Goal: Task Accomplishment & Management: Manage account settings

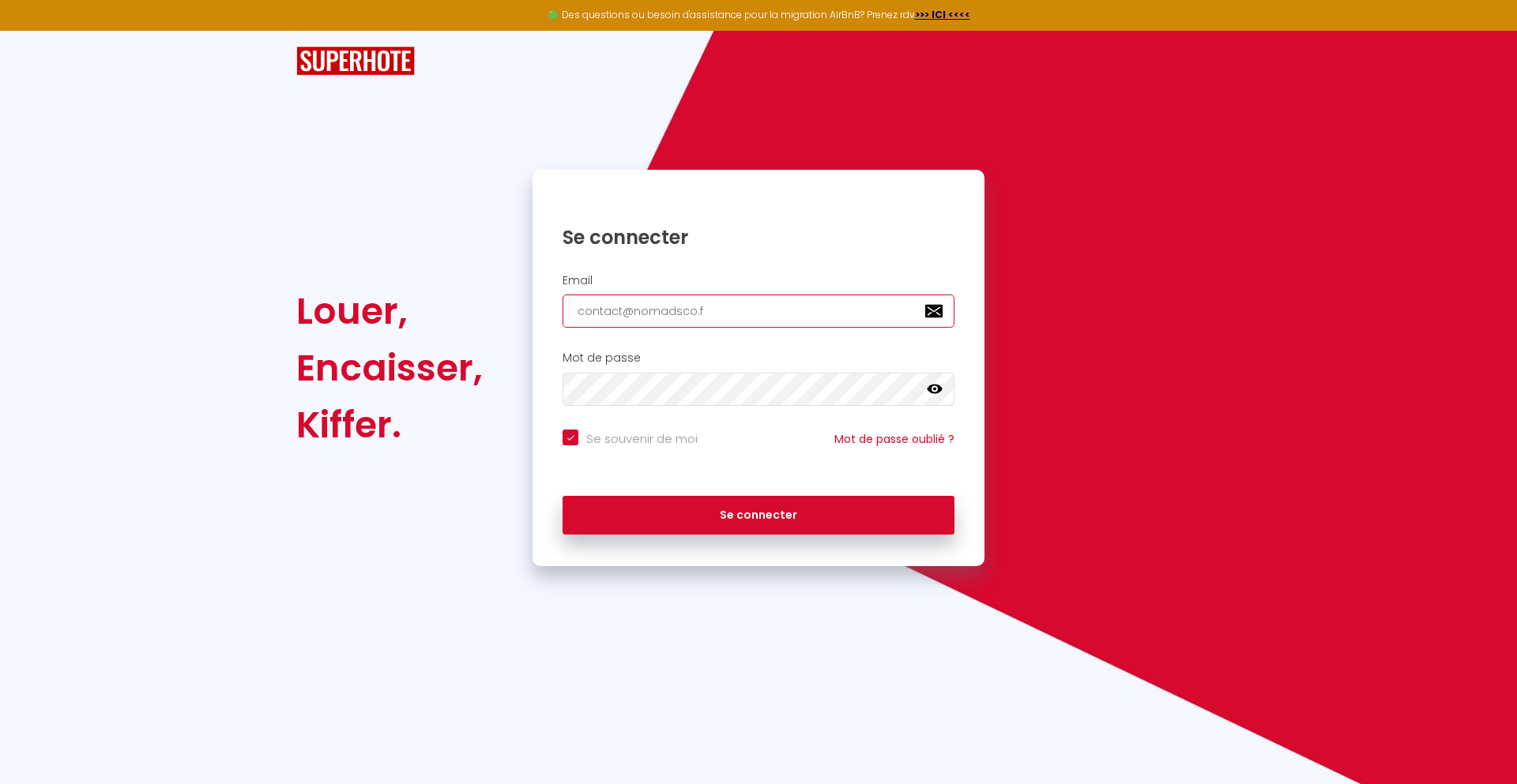
type input "[EMAIL_ADDRESS][DOMAIN_NAME]"
checkbox input "true"
type input "[EMAIL_ADDRESS][DOMAIN_NAME]"
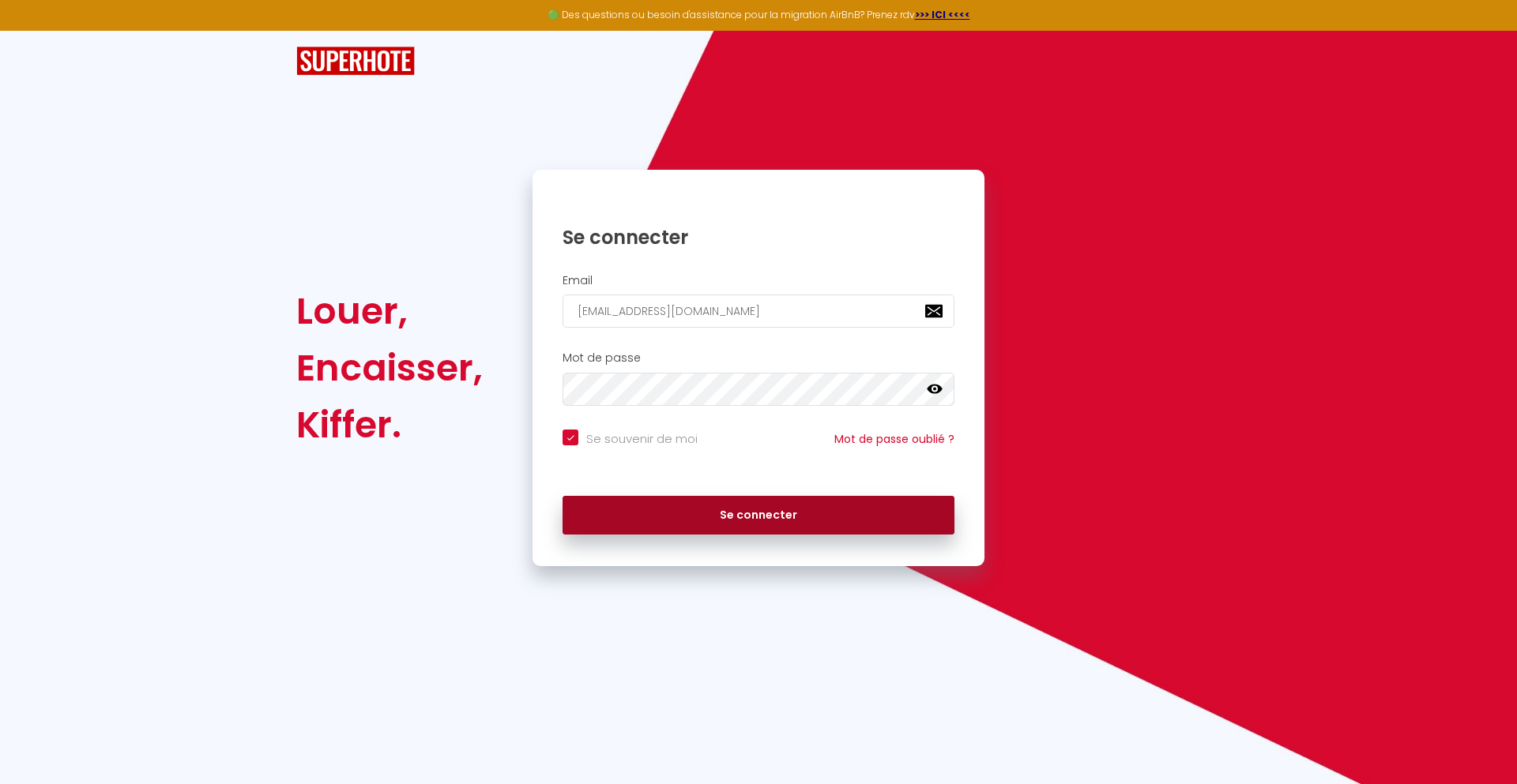
click at [758, 515] on button "Se connecter" at bounding box center [758, 515] width 392 height 40
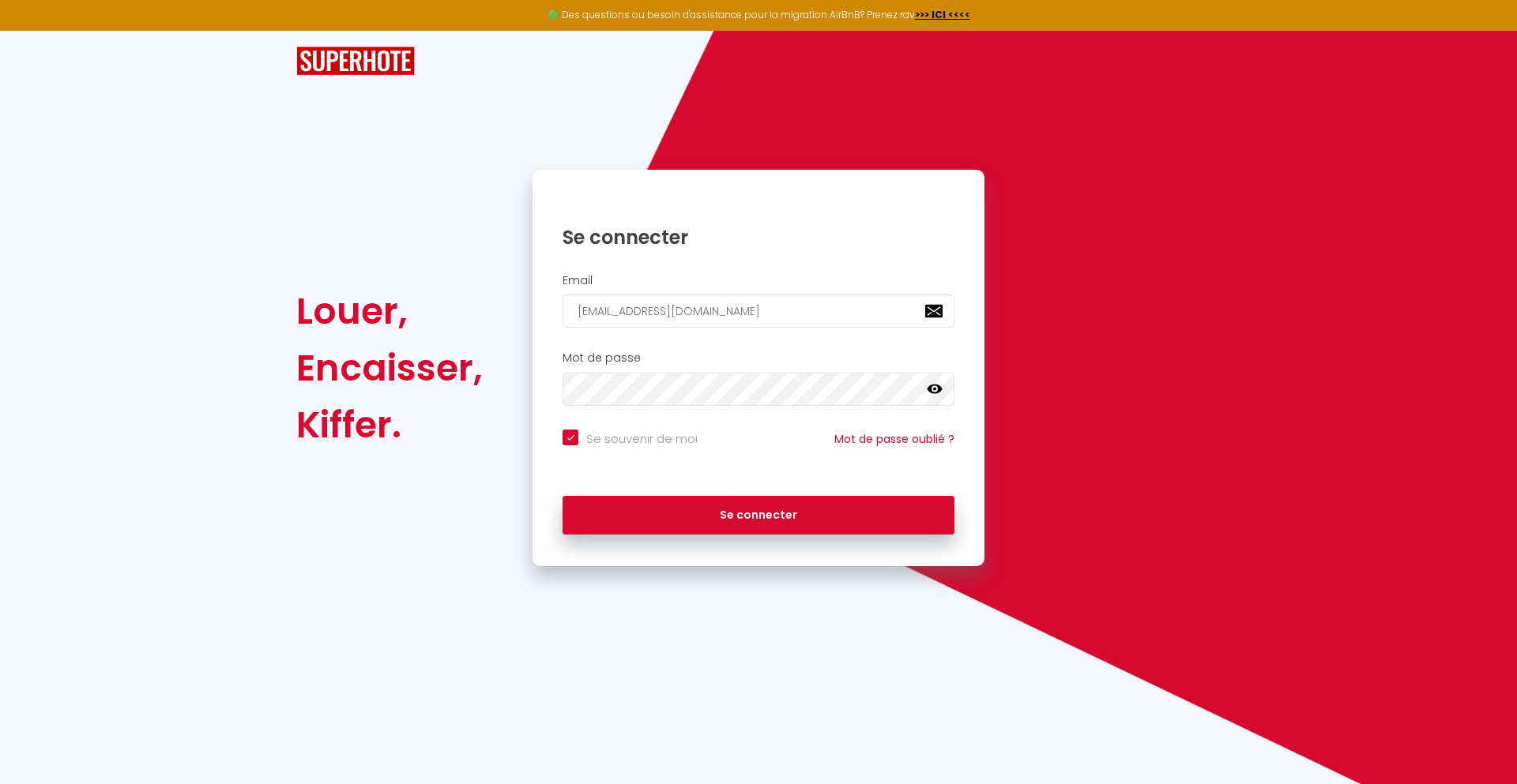
checkbox input "true"
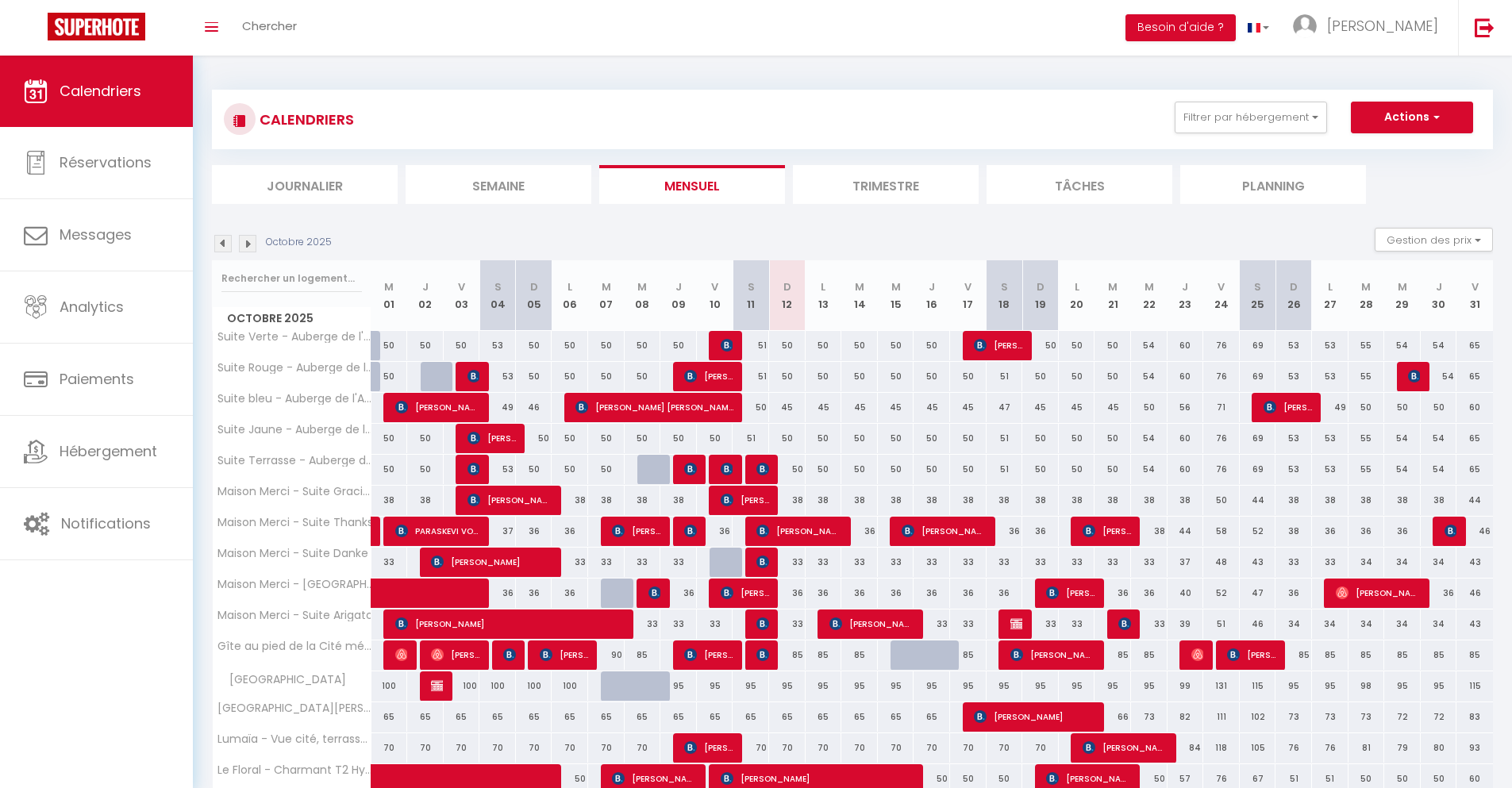
click at [305, 184] on li "Journalier" at bounding box center [305, 184] width 186 height 39
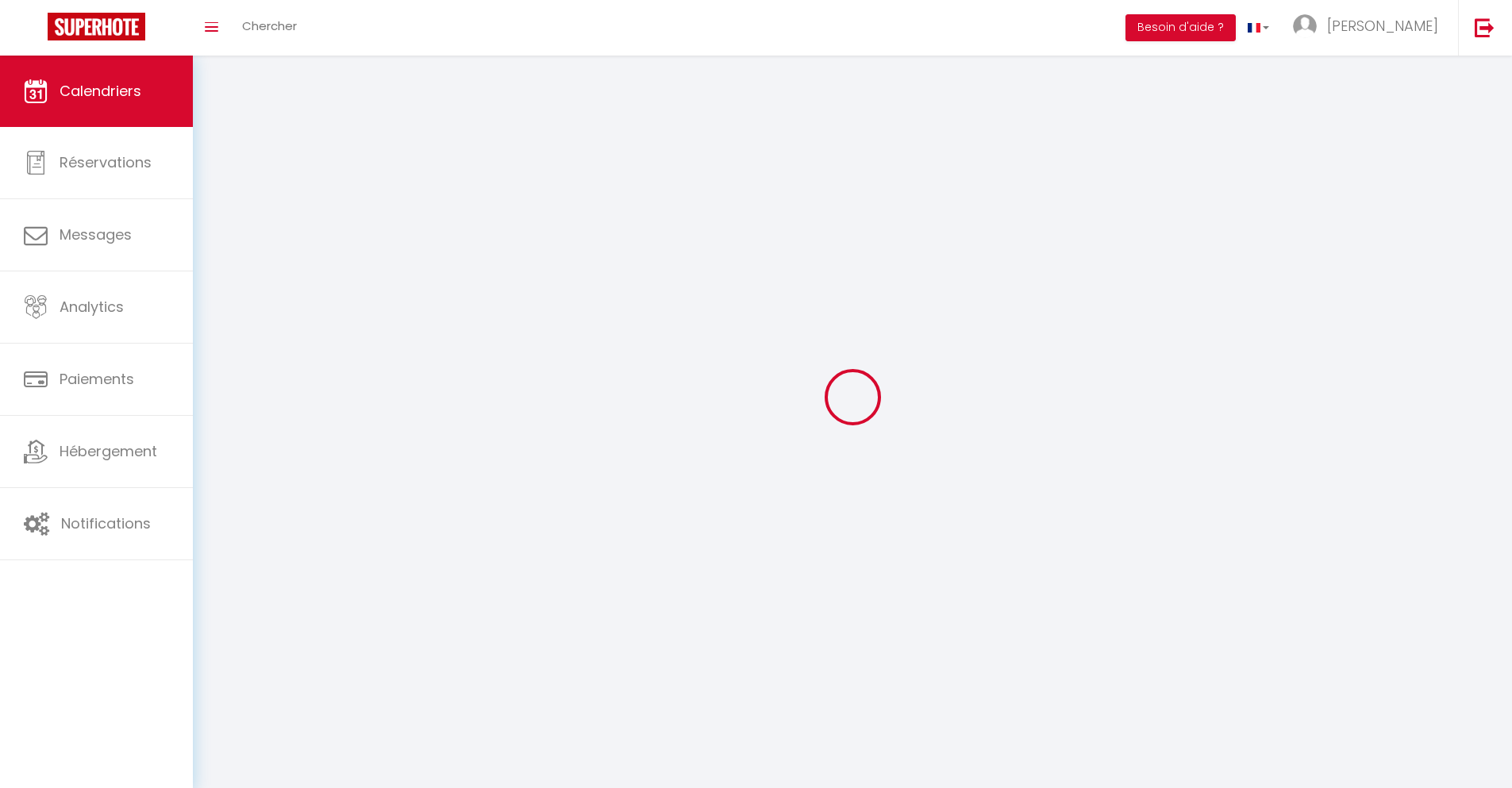
select select
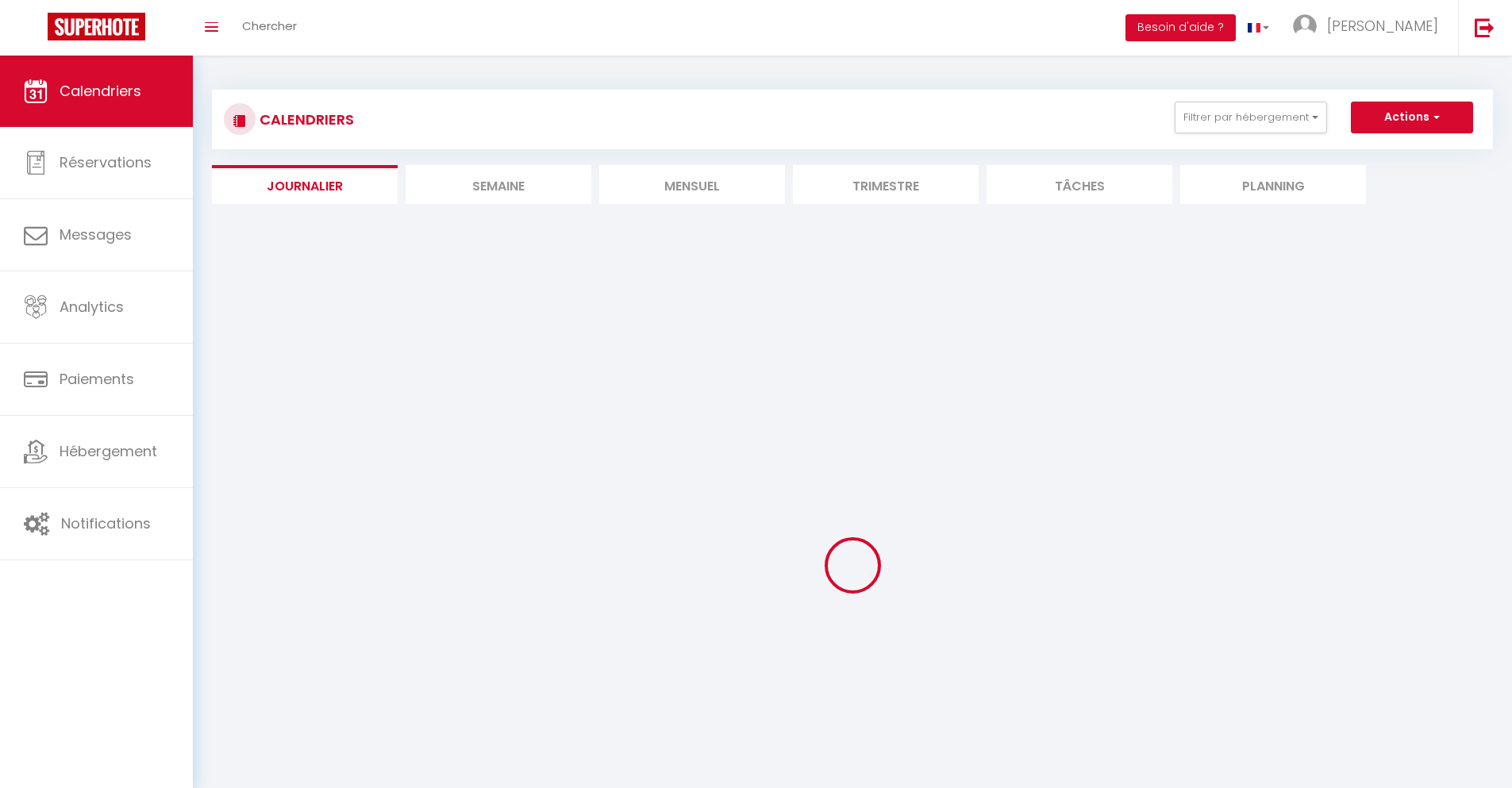
select select
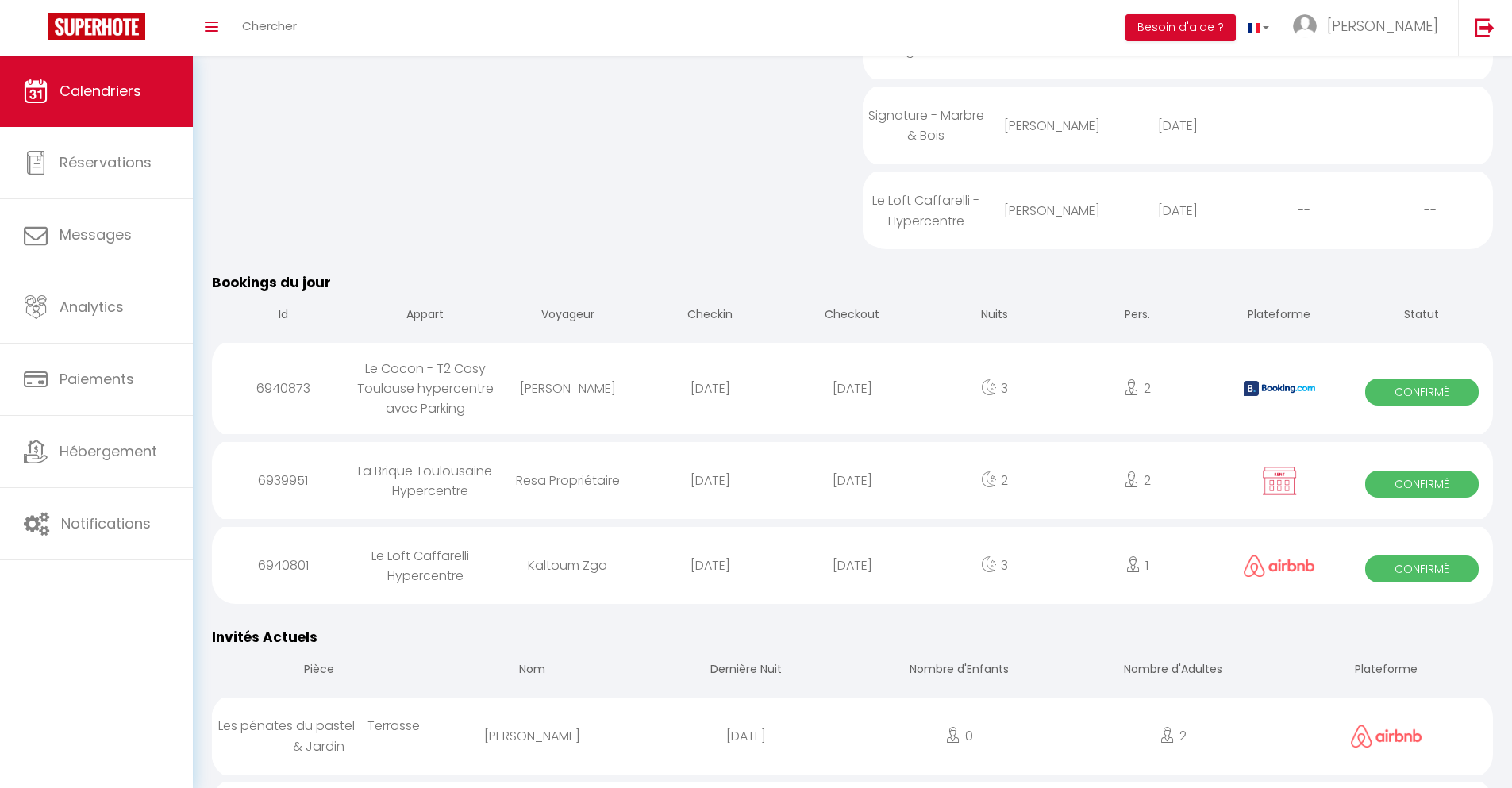
scroll to position [1551, 0]
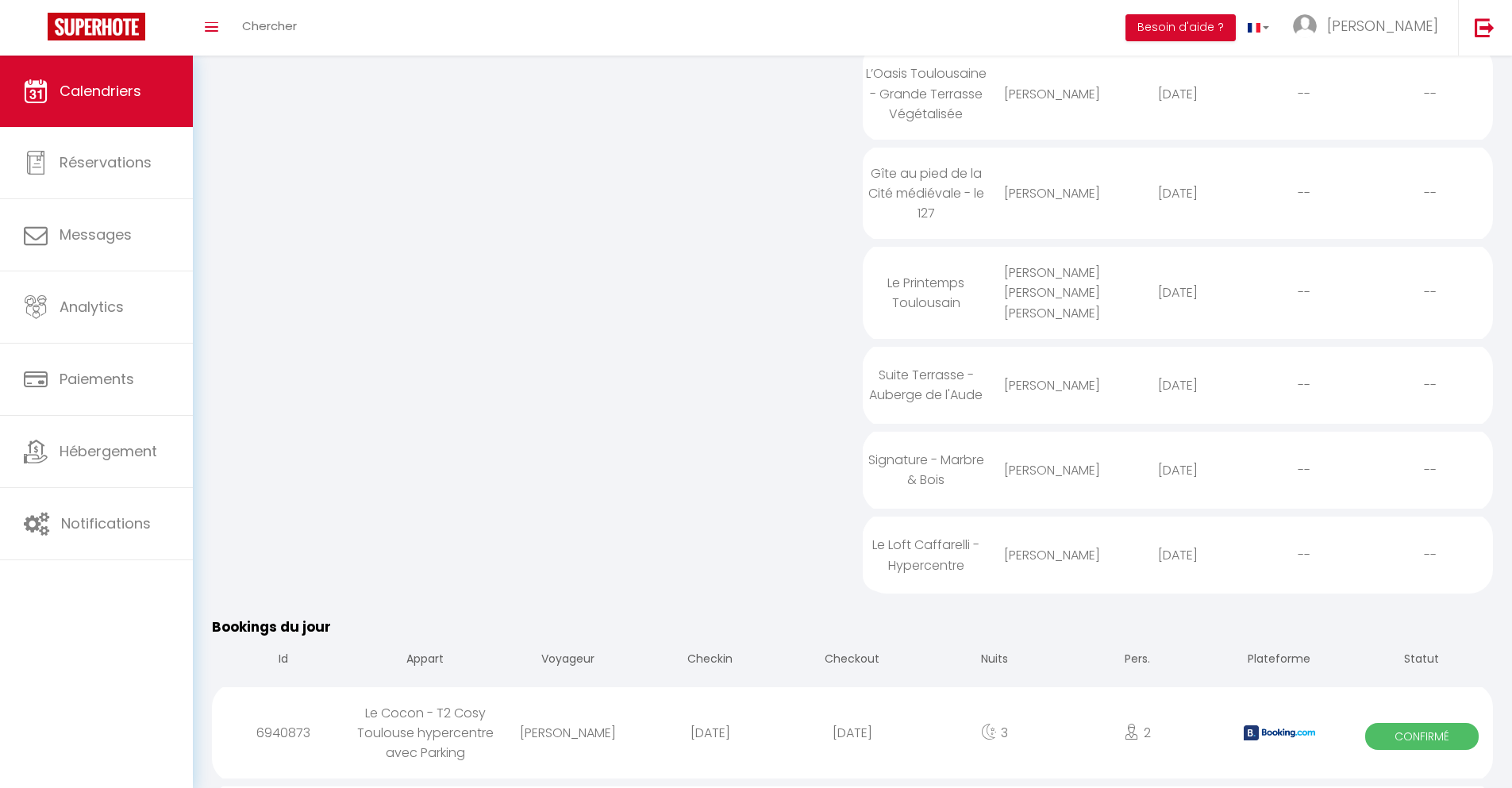
click at [852, 738] on div "[DATE]" at bounding box center [851, 733] width 142 height 51
select select "0"
select select "1"
select select
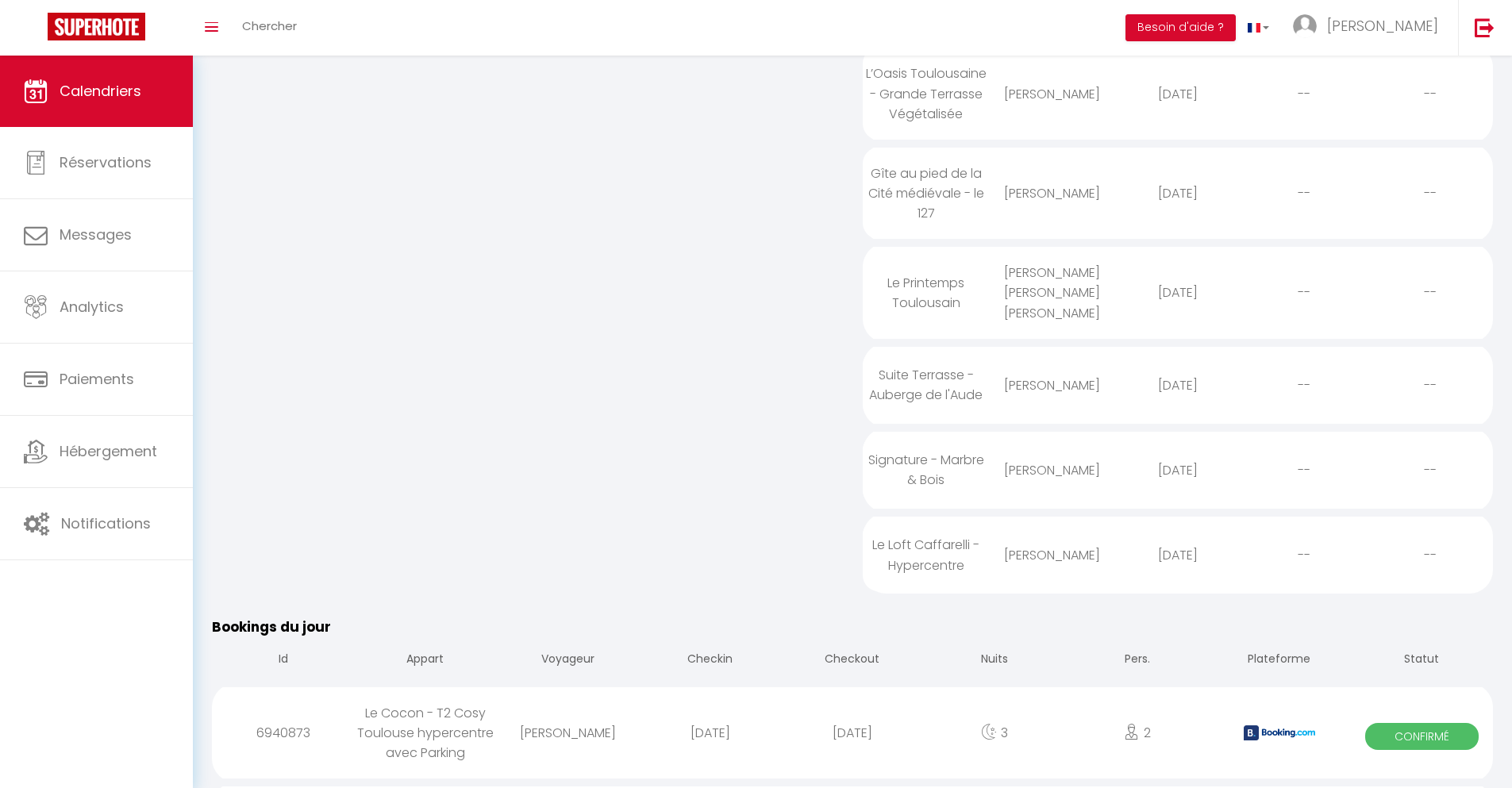
select select
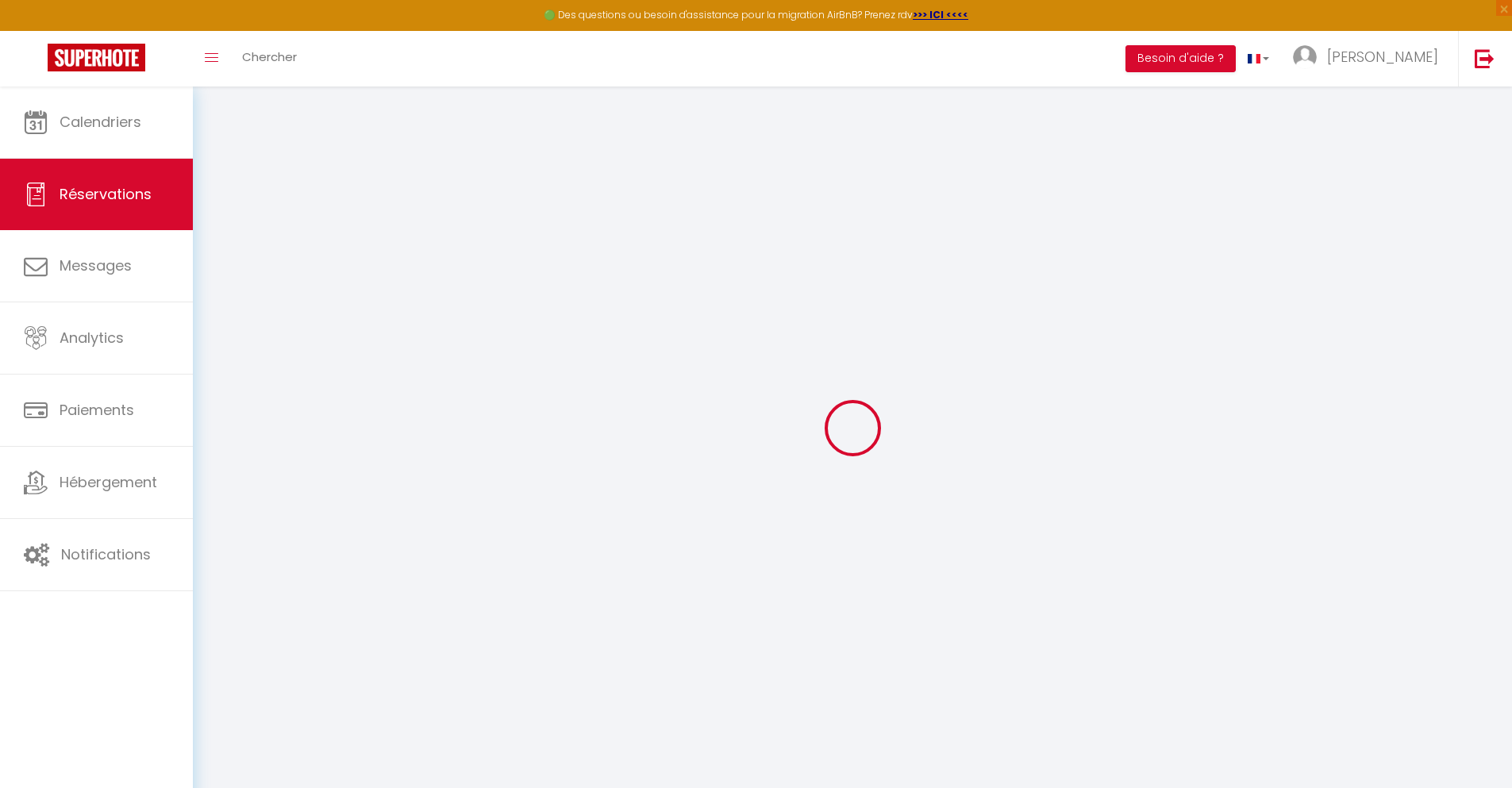
select select
checkbox input "false"
select select
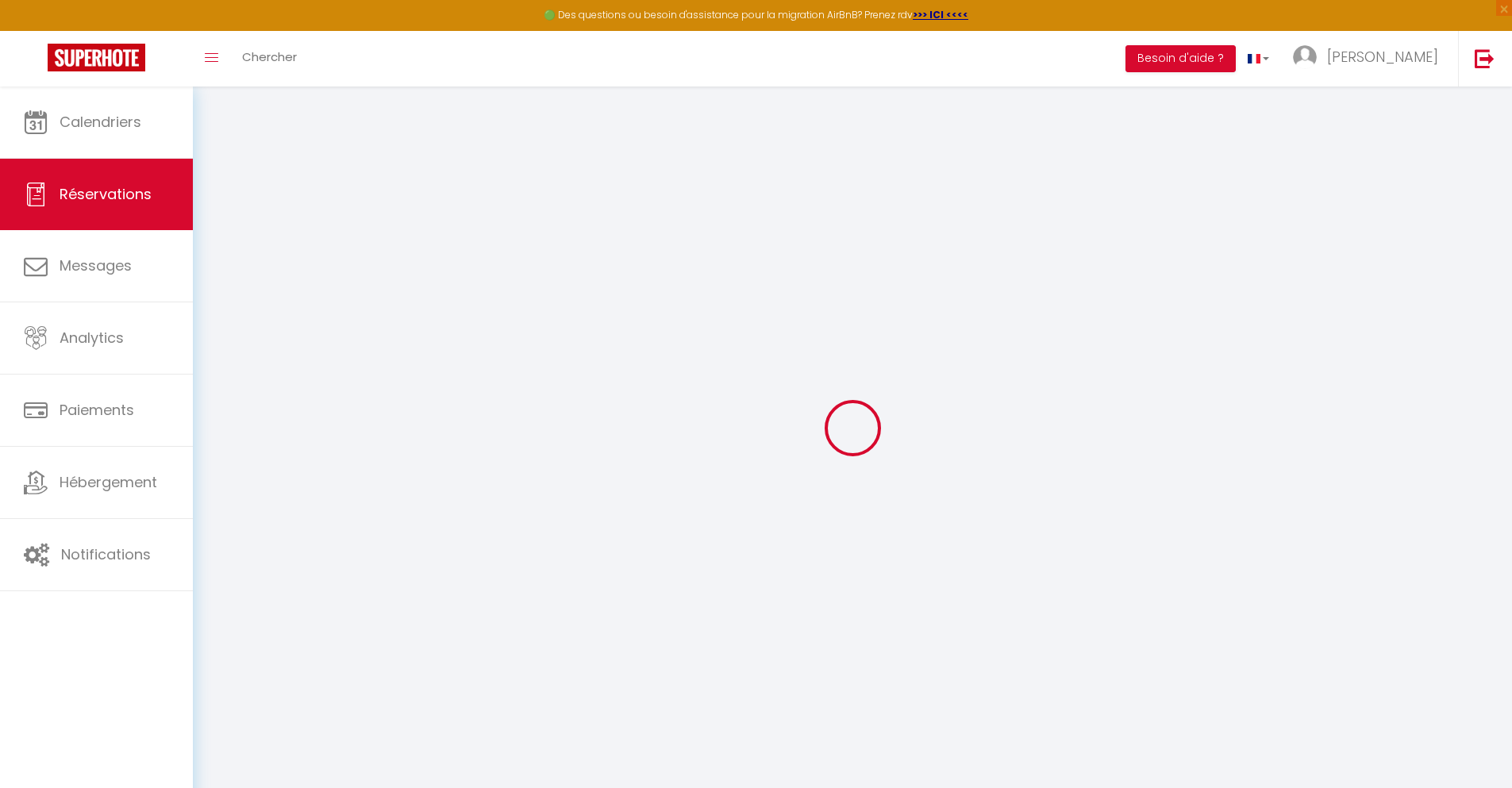
checkbox input "false"
type textarea "** THIS RESERVATION HAS BEEN PRE-PAID ** BOOKING NOTE : Payment charge is EUR 4…"
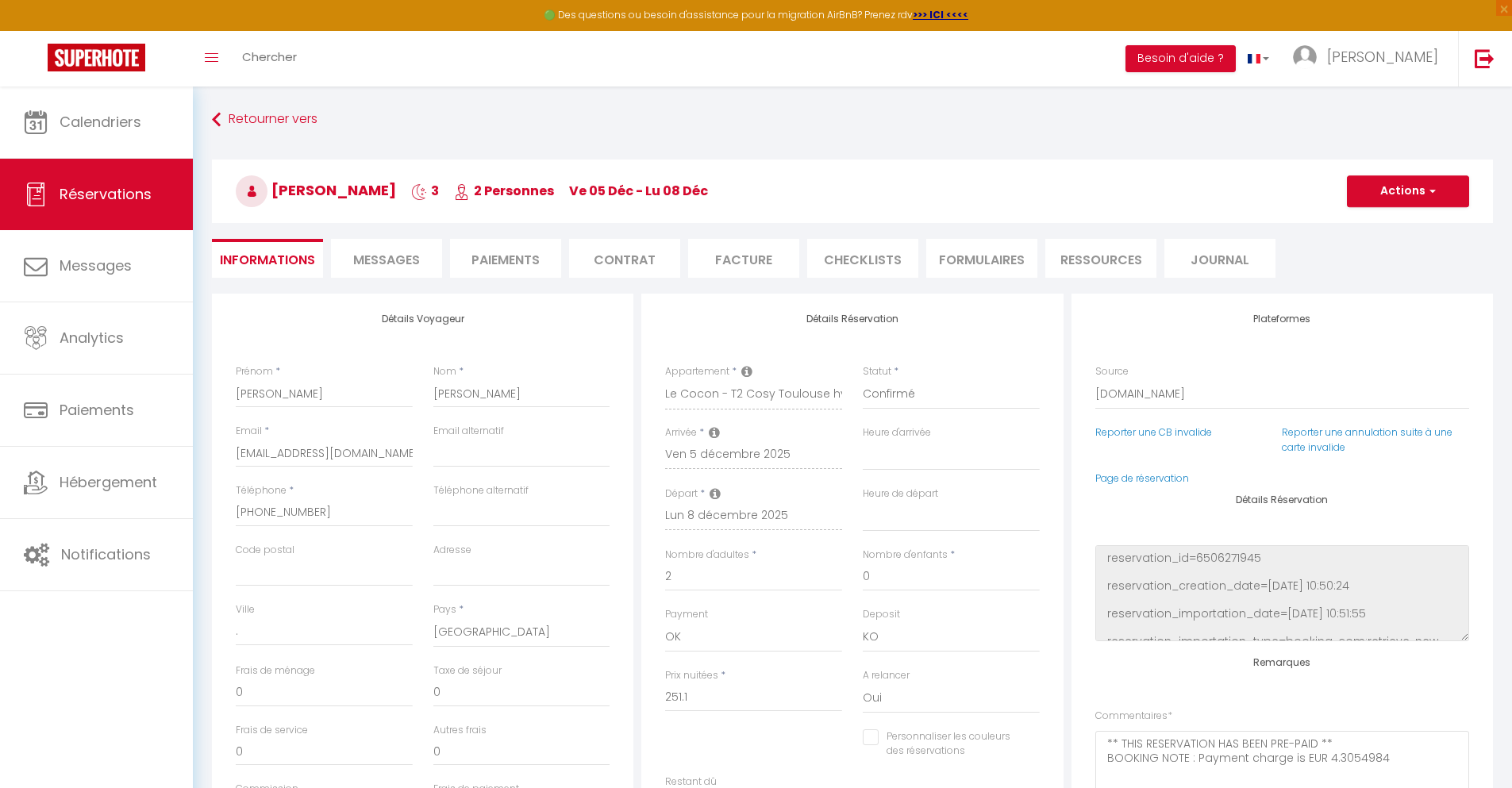
type input "40"
type input "16.44"
select select
checkbox input "false"
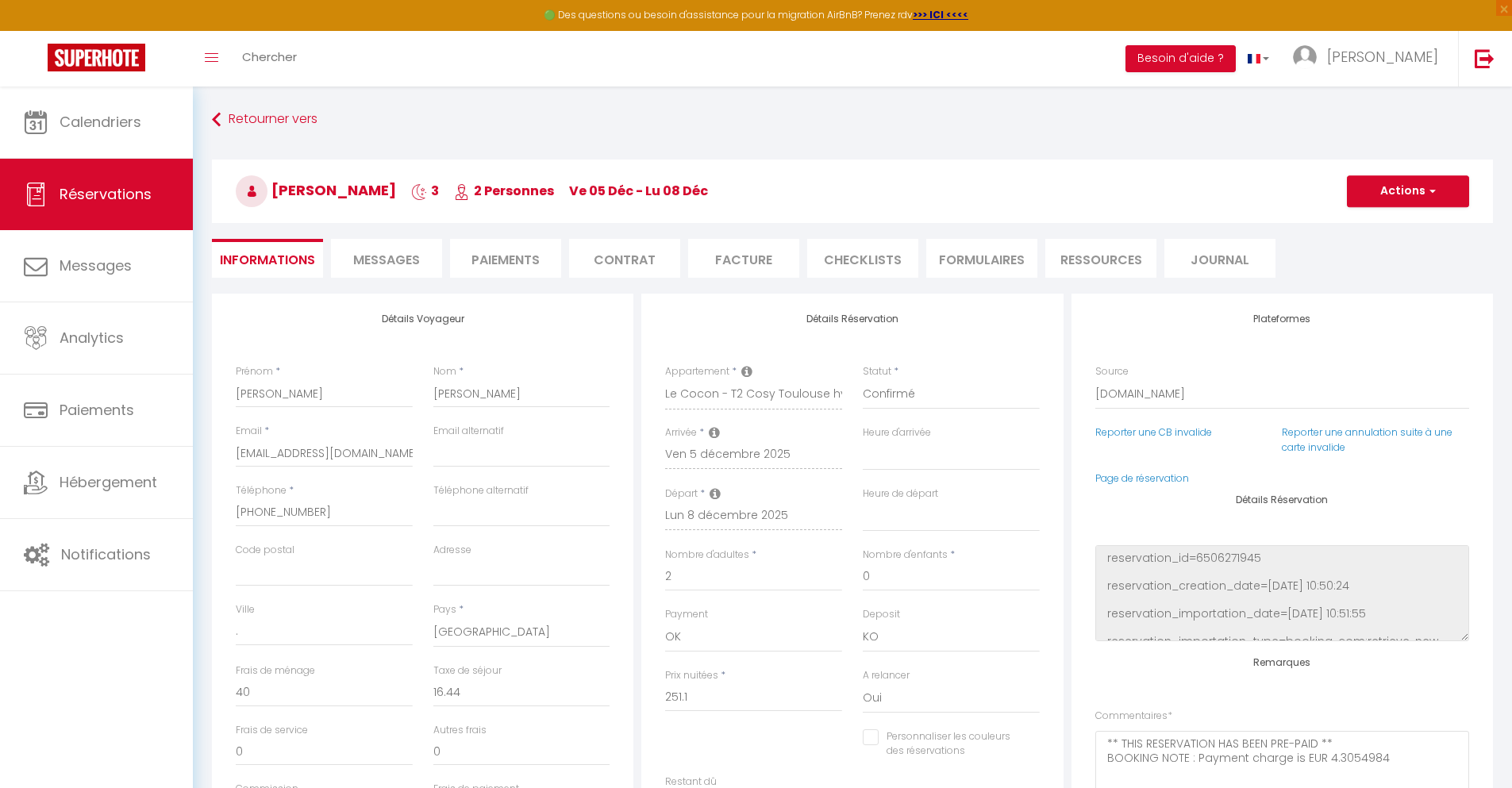
select select
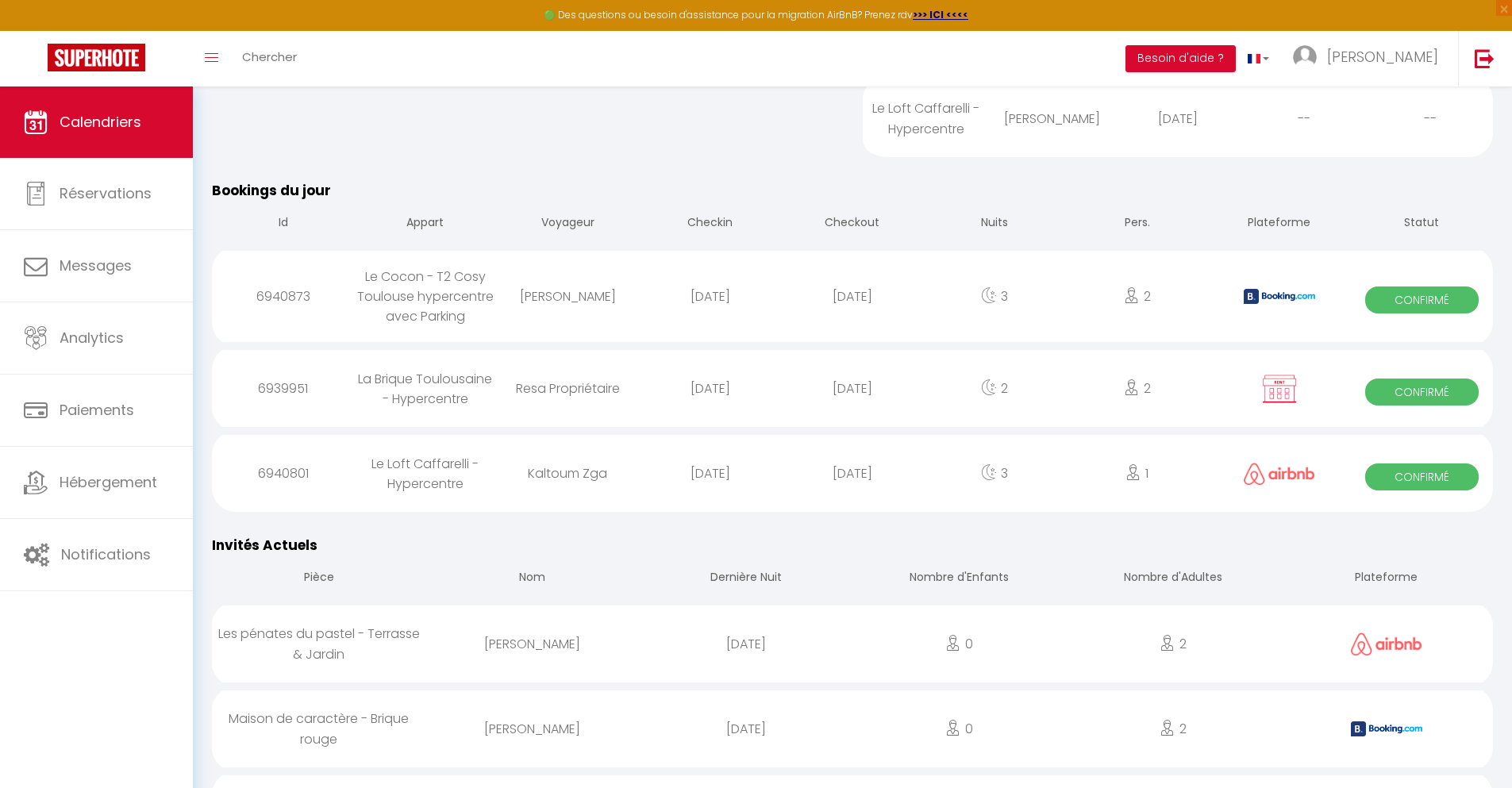
scroll to position [1667, 0]
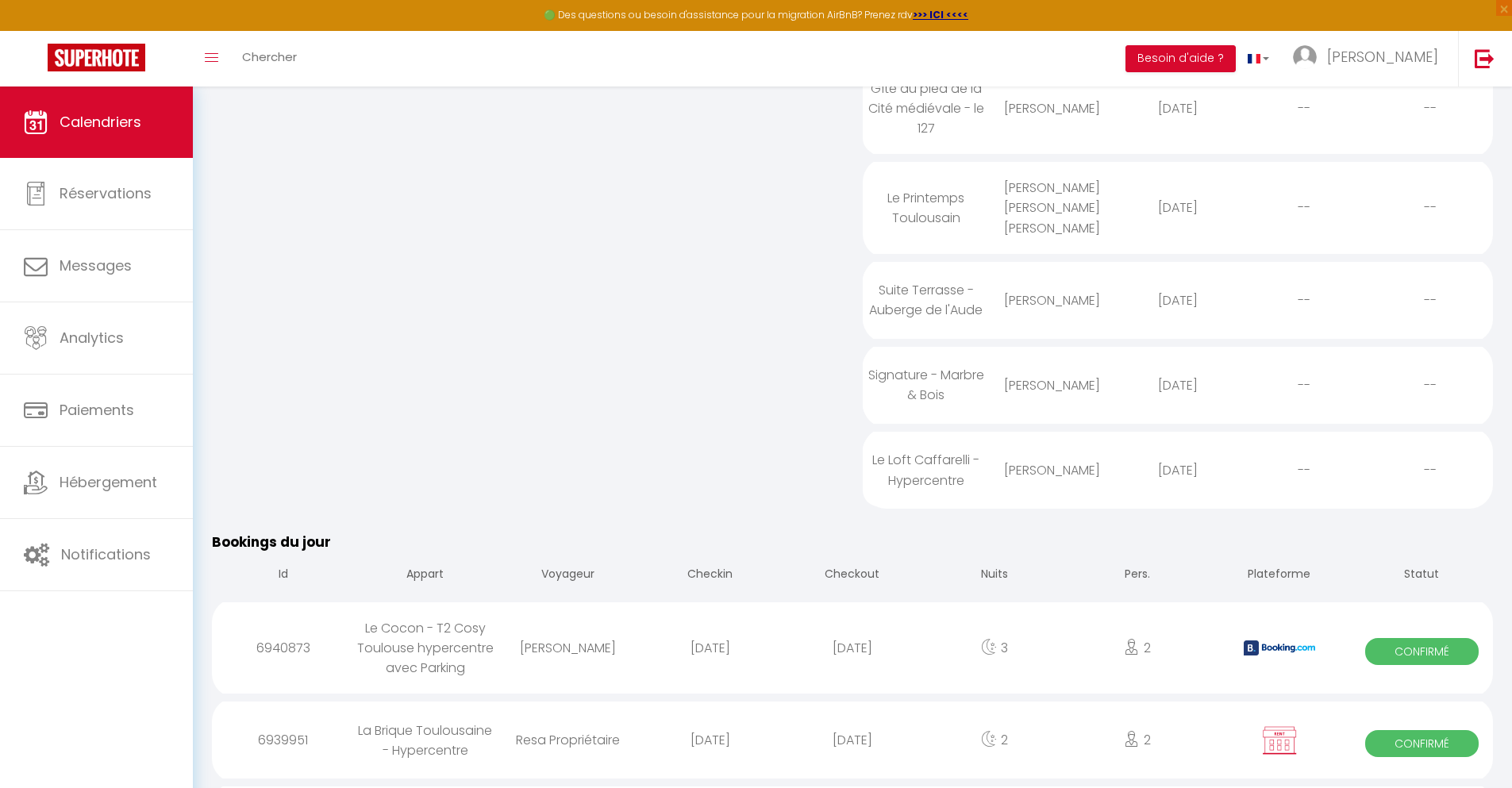
click at [852, 746] on div "[DATE]" at bounding box center [851, 740] width 142 height 51
select select "0"
select select "1"
select select
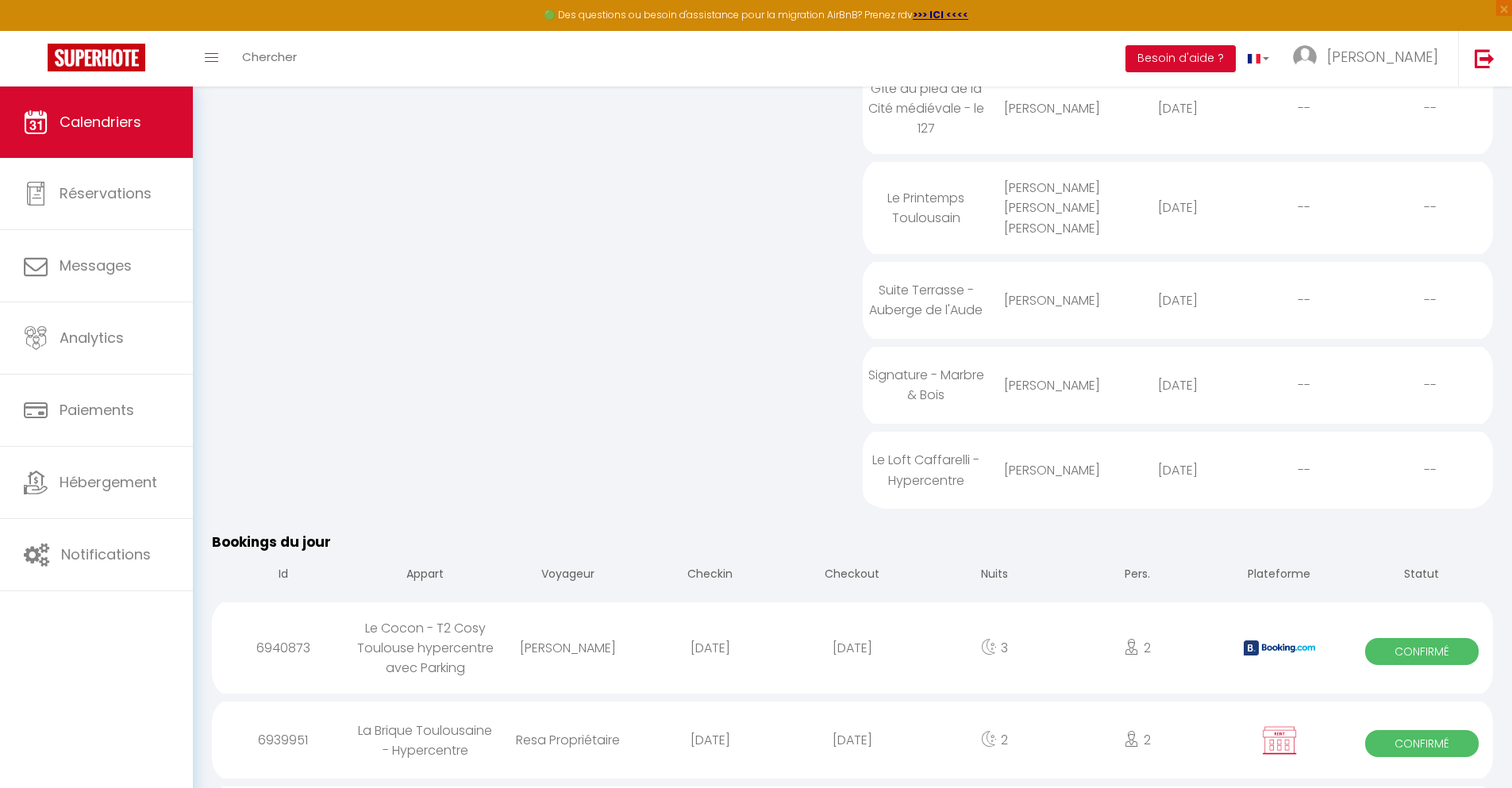
select select
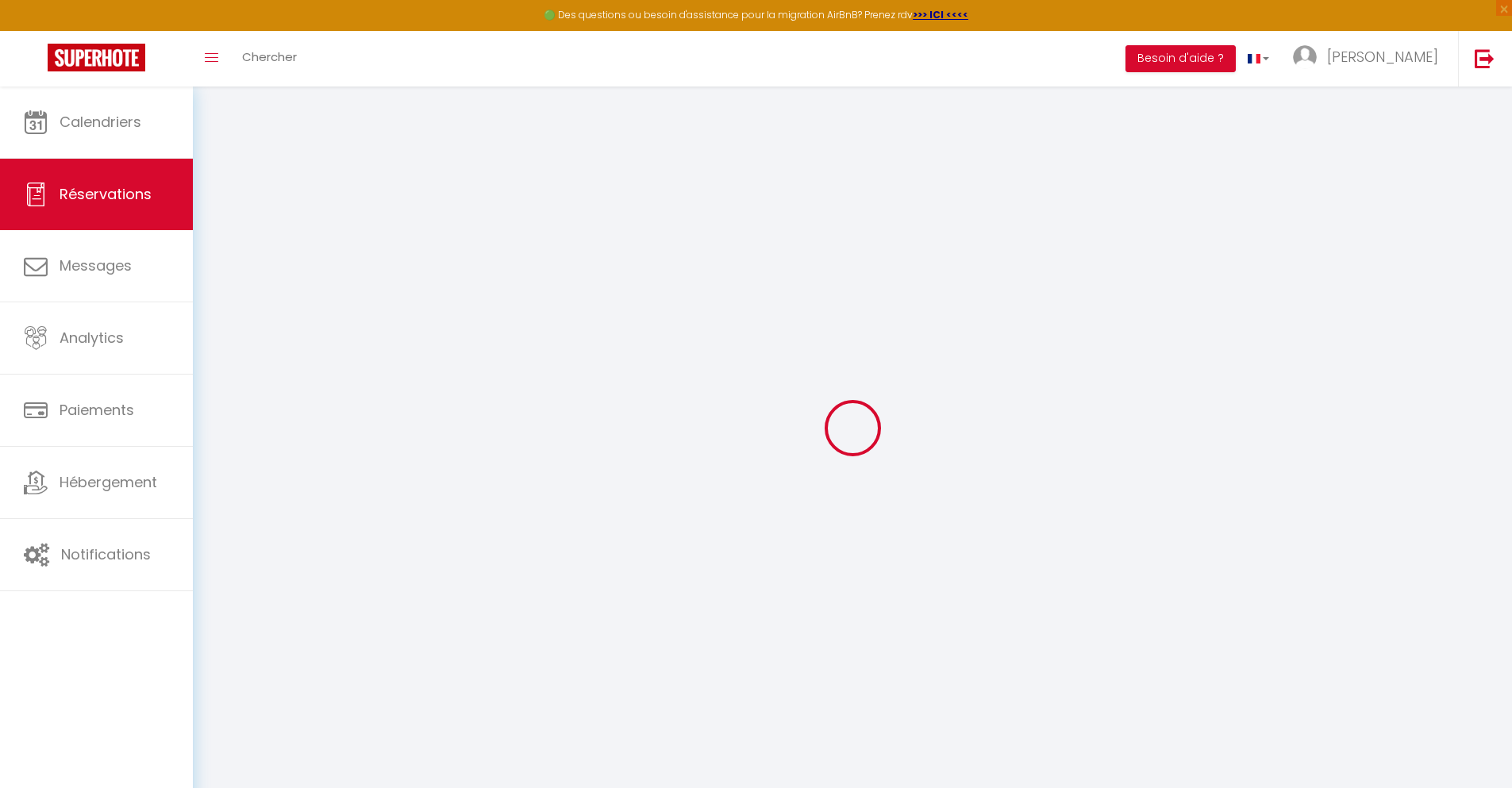
select select
checkbox input "false"
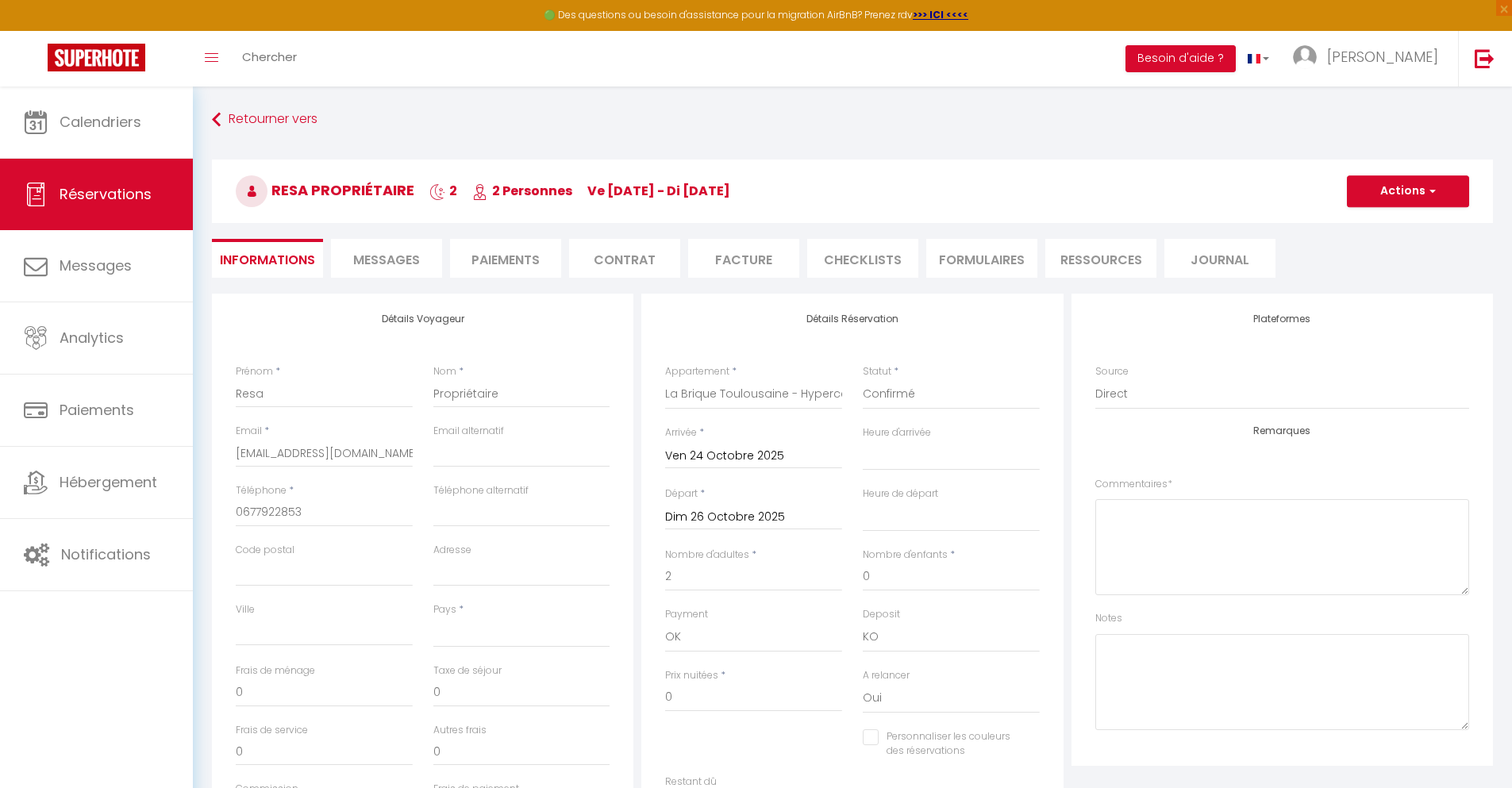
select select
checkbox input "false"
select select
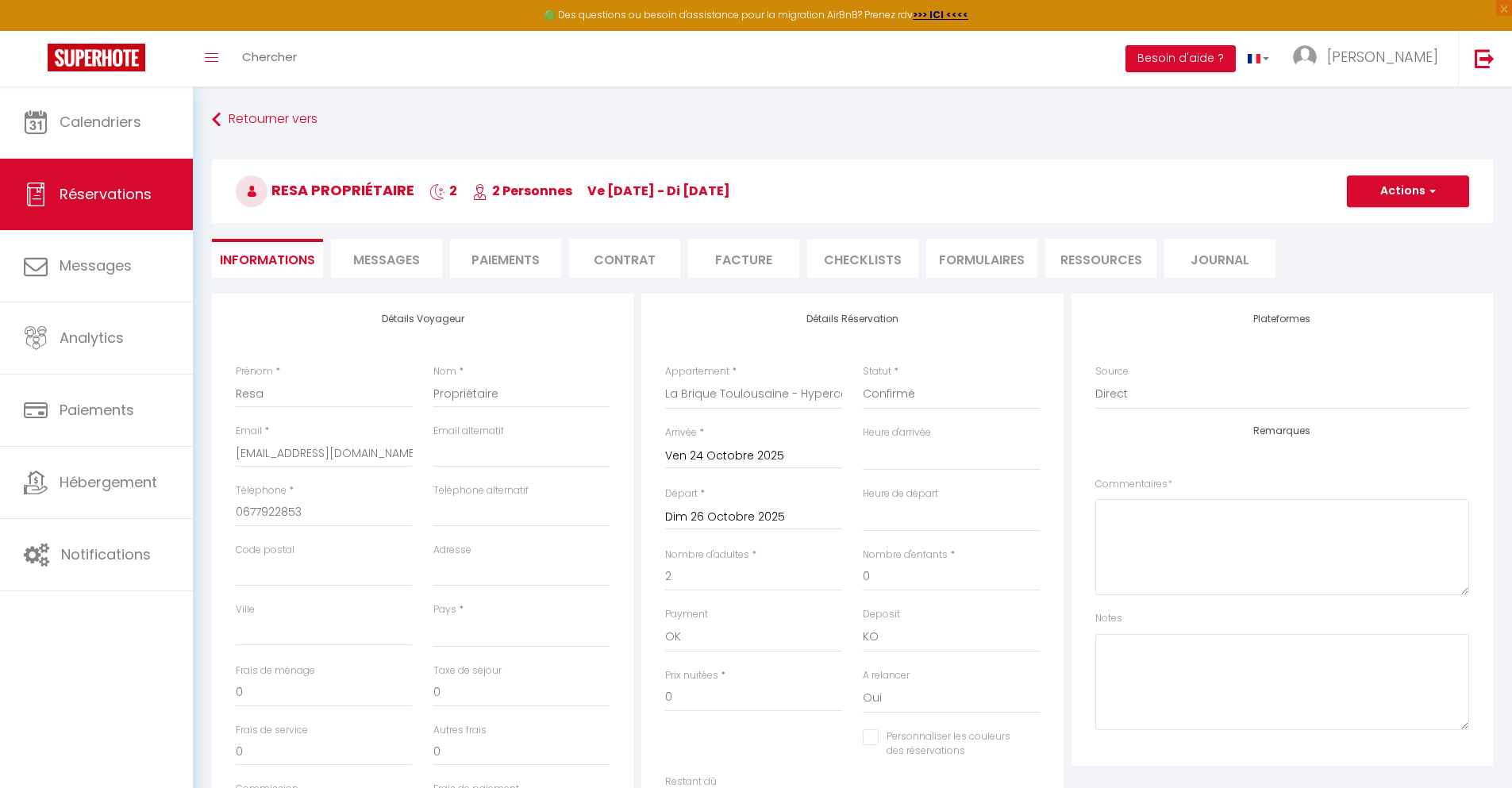
checkbox input "false"
select select "14:00"
select select "11:00"
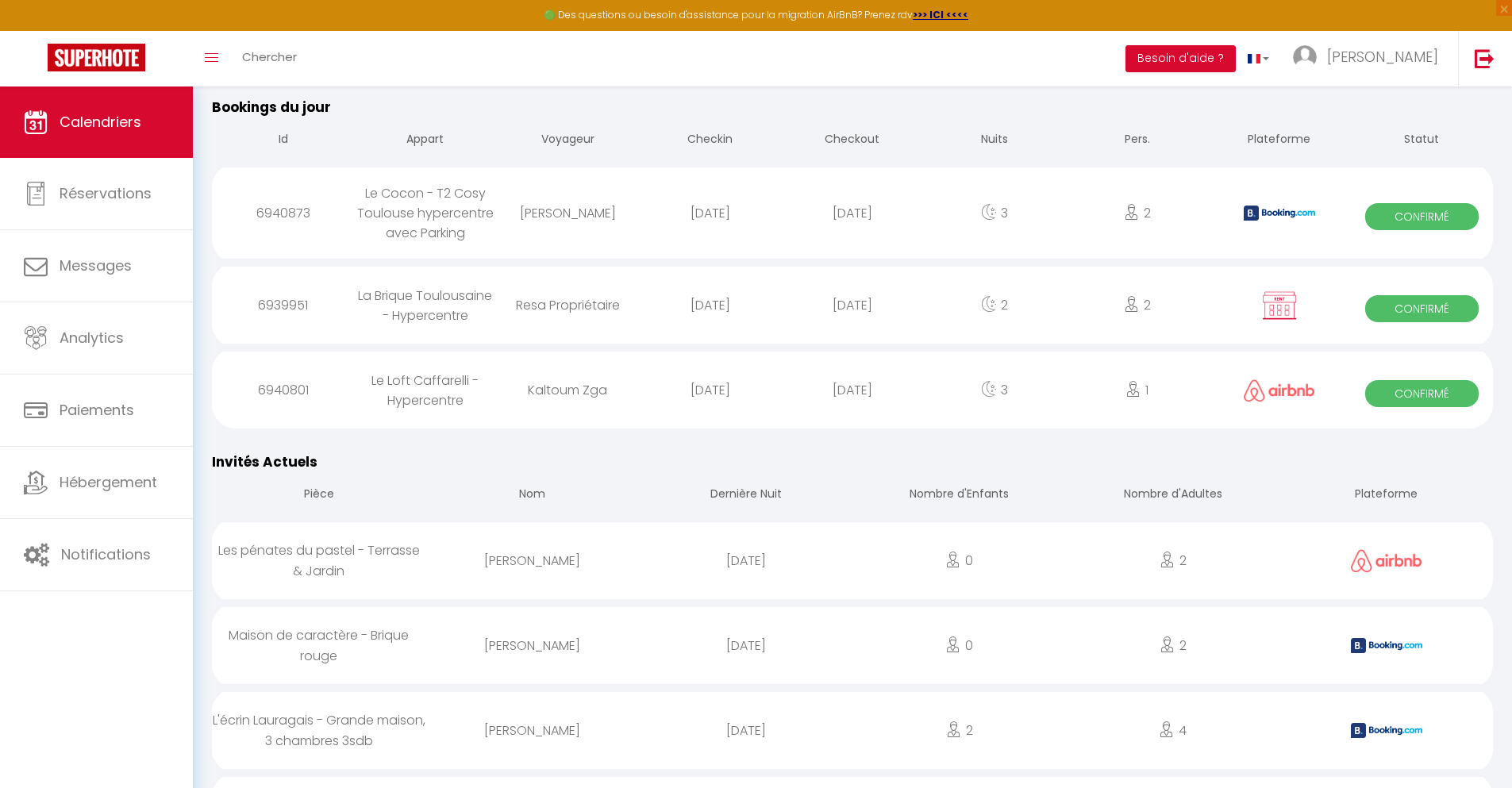
scroll to position [1747, 0]
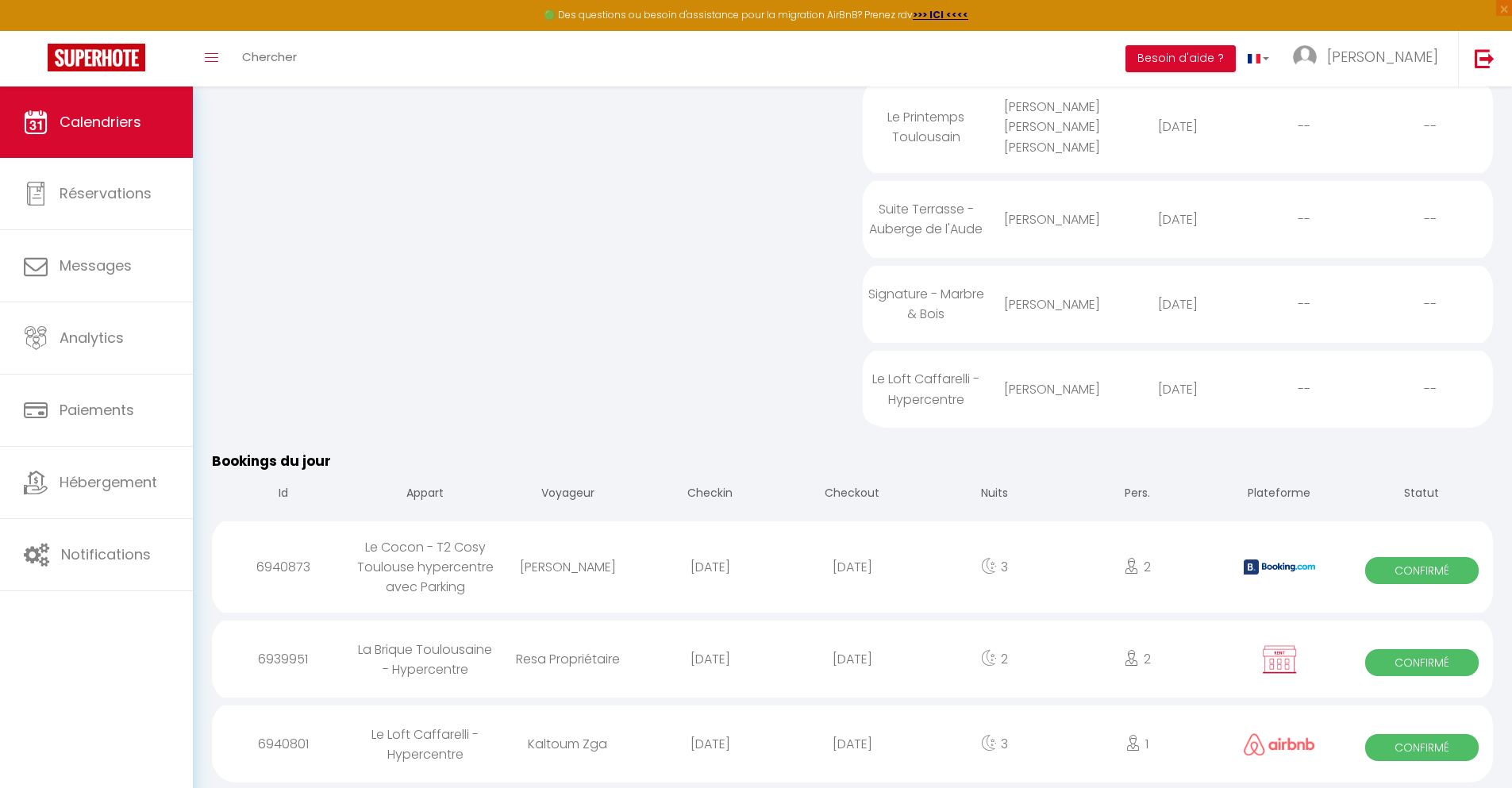
click at [852, 748] on div "[DATE]" at bounding box center [851, 744] width 142 height 51
select select "0"
select select "1"
select select
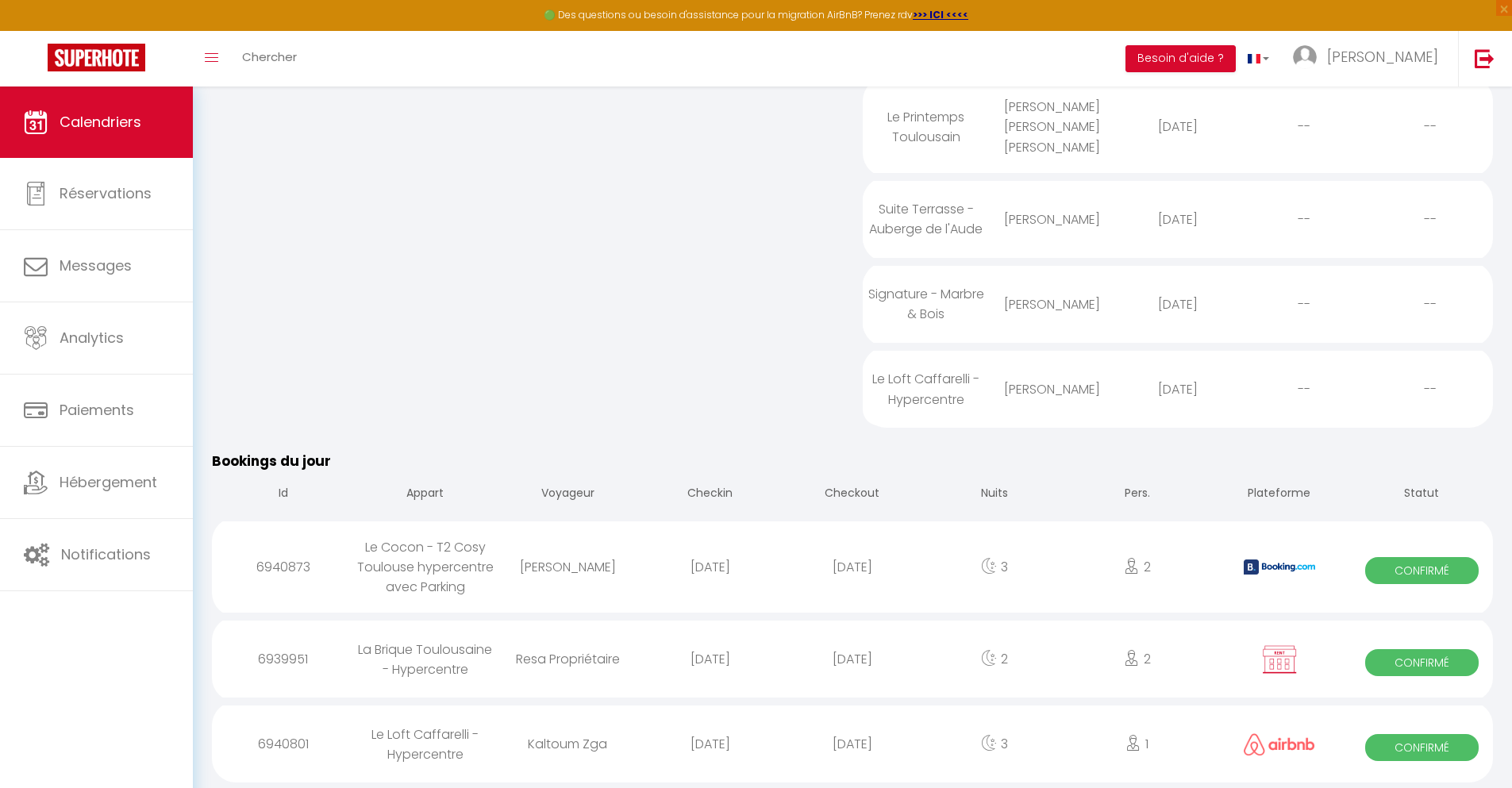
select select
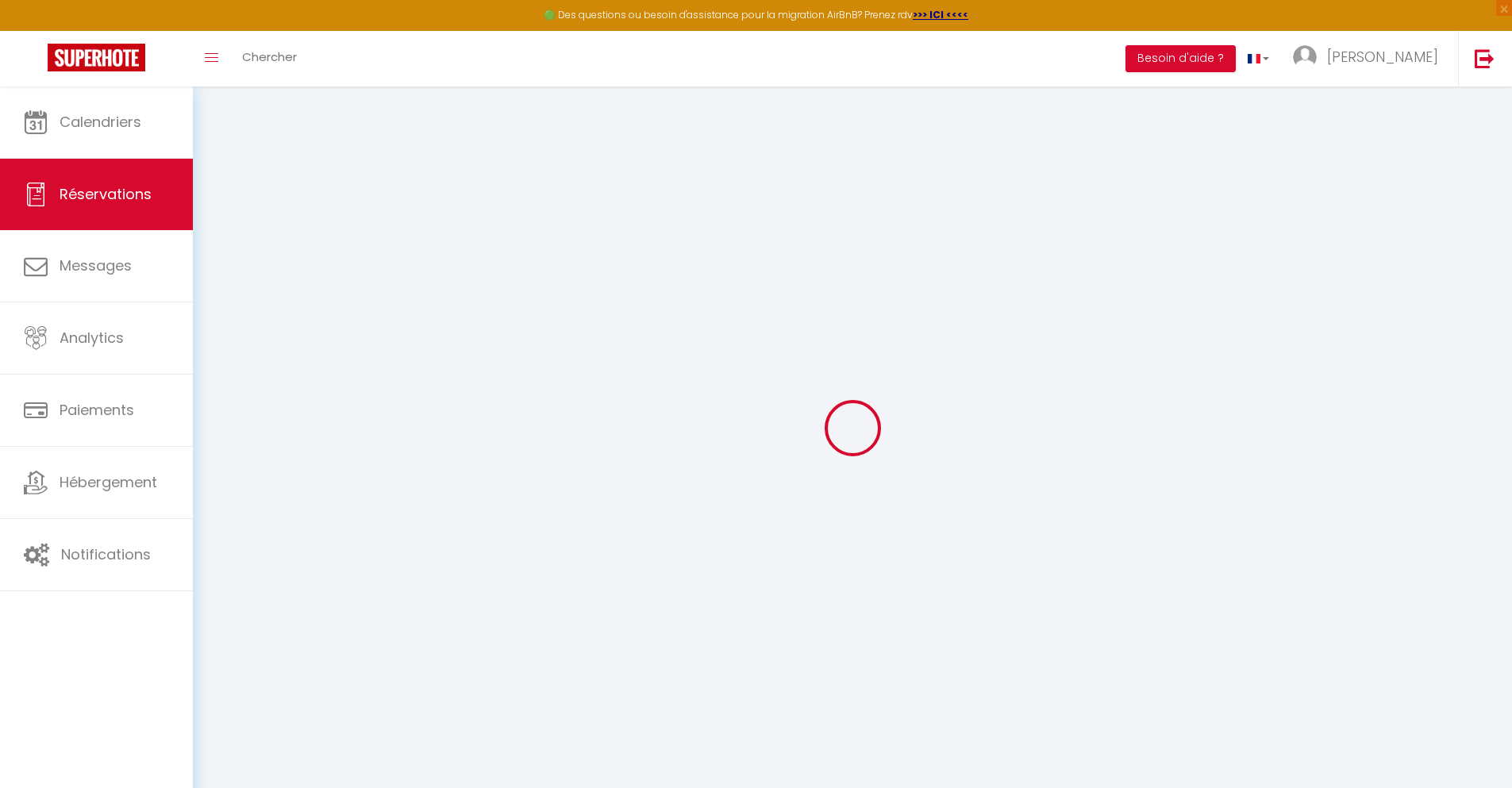
select select
checkbox input "false"
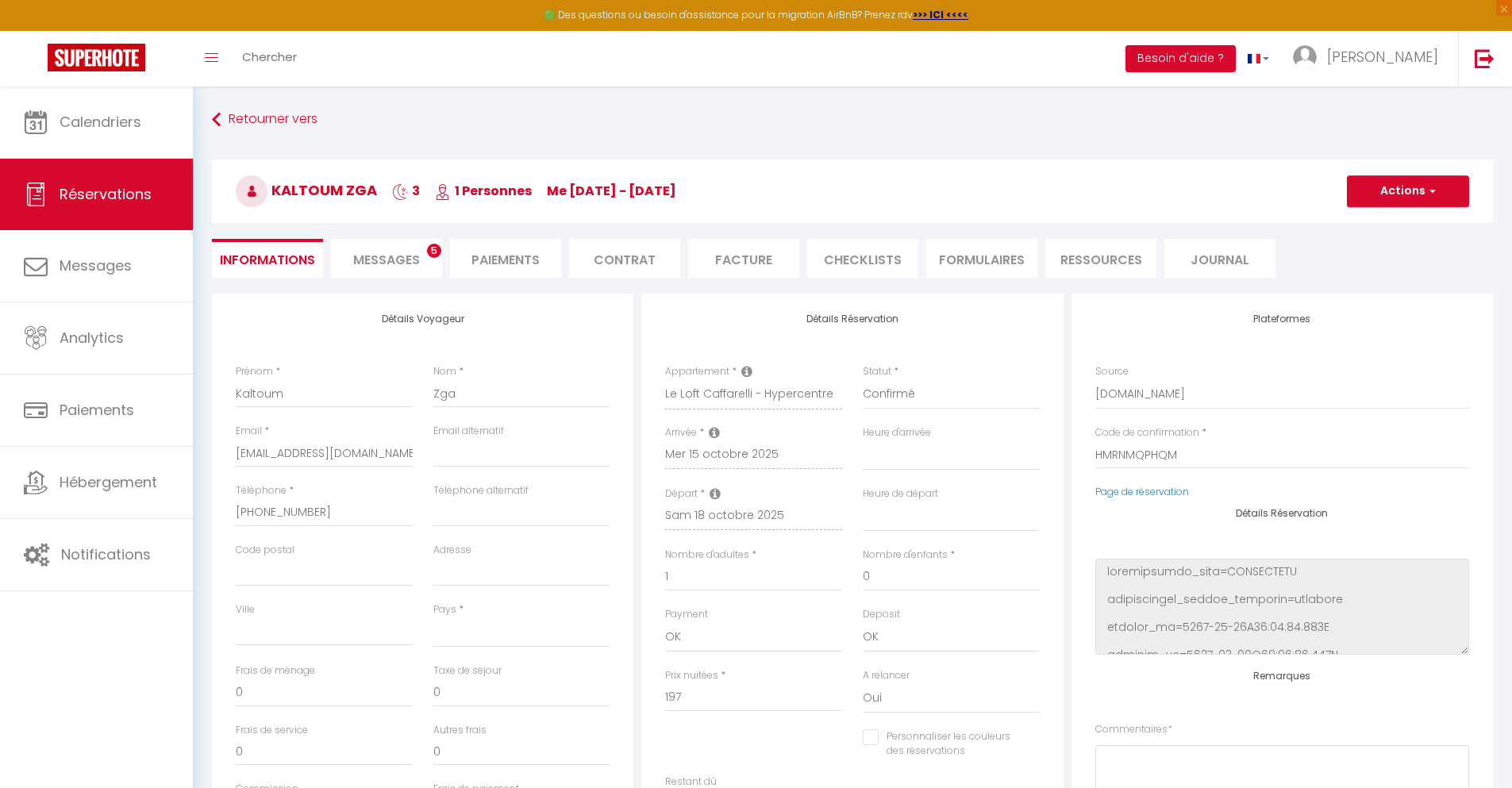
select select
type input "40"
type input "14.18"
select select
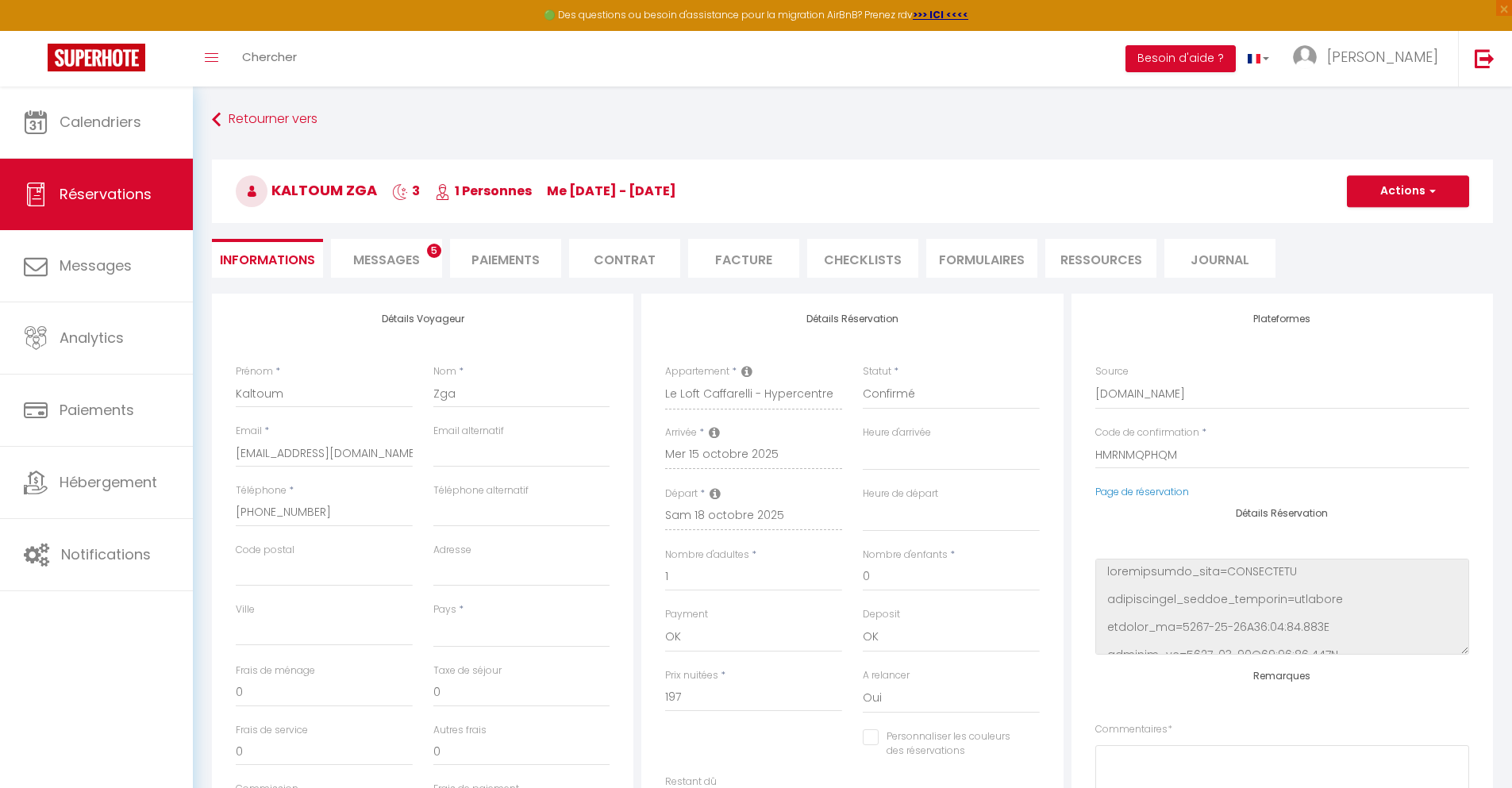
checkbox input "false"
select select
checkbox input "false"
select select
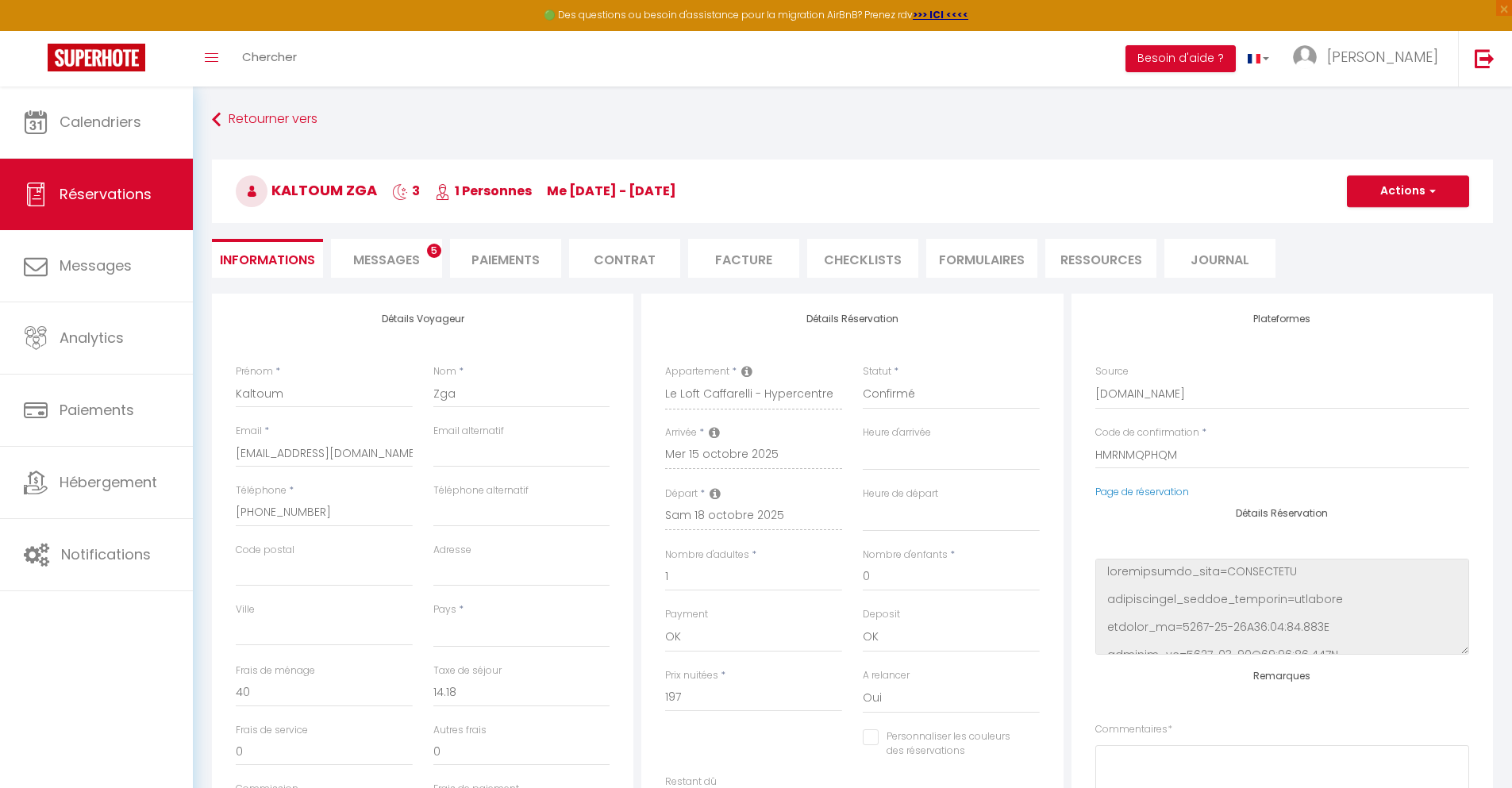
scroll to position [86, 0]
